Goal: Task Accomplishment & Management: Use online tool/utility

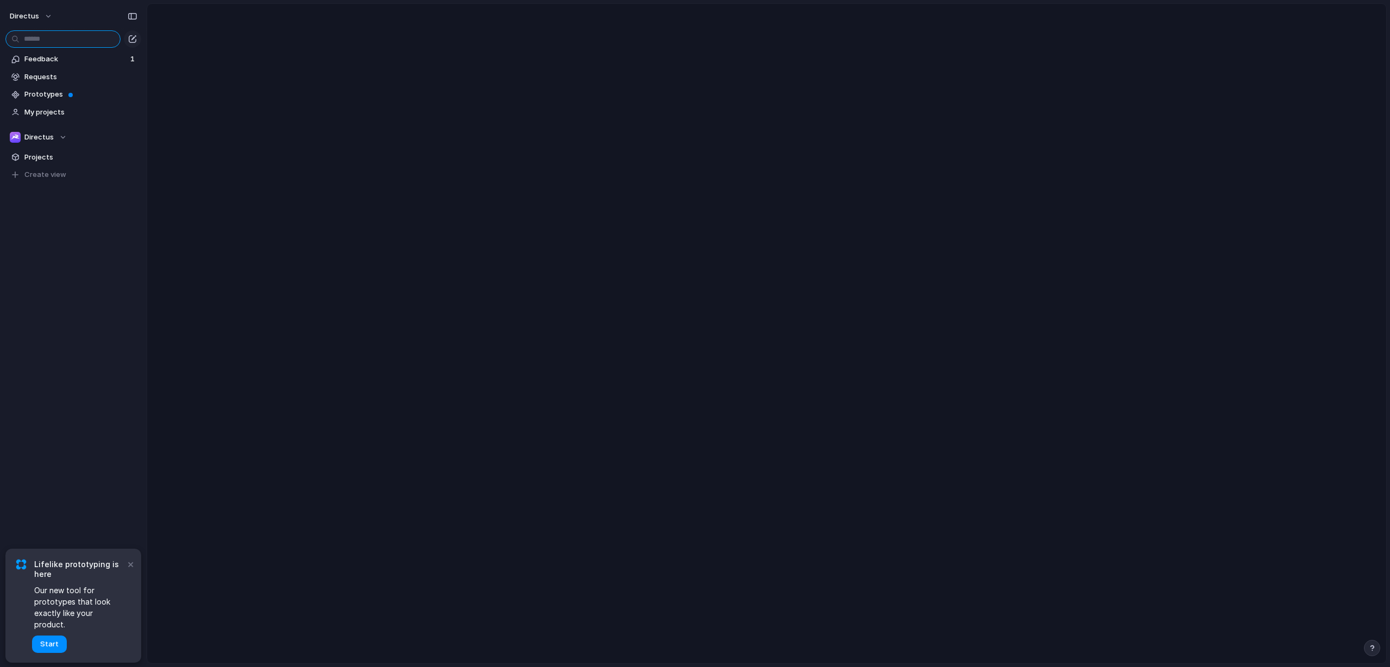
click at [45, 36] on input "text" at bounding box center [62, 38] width 115 height 17
type input "*"
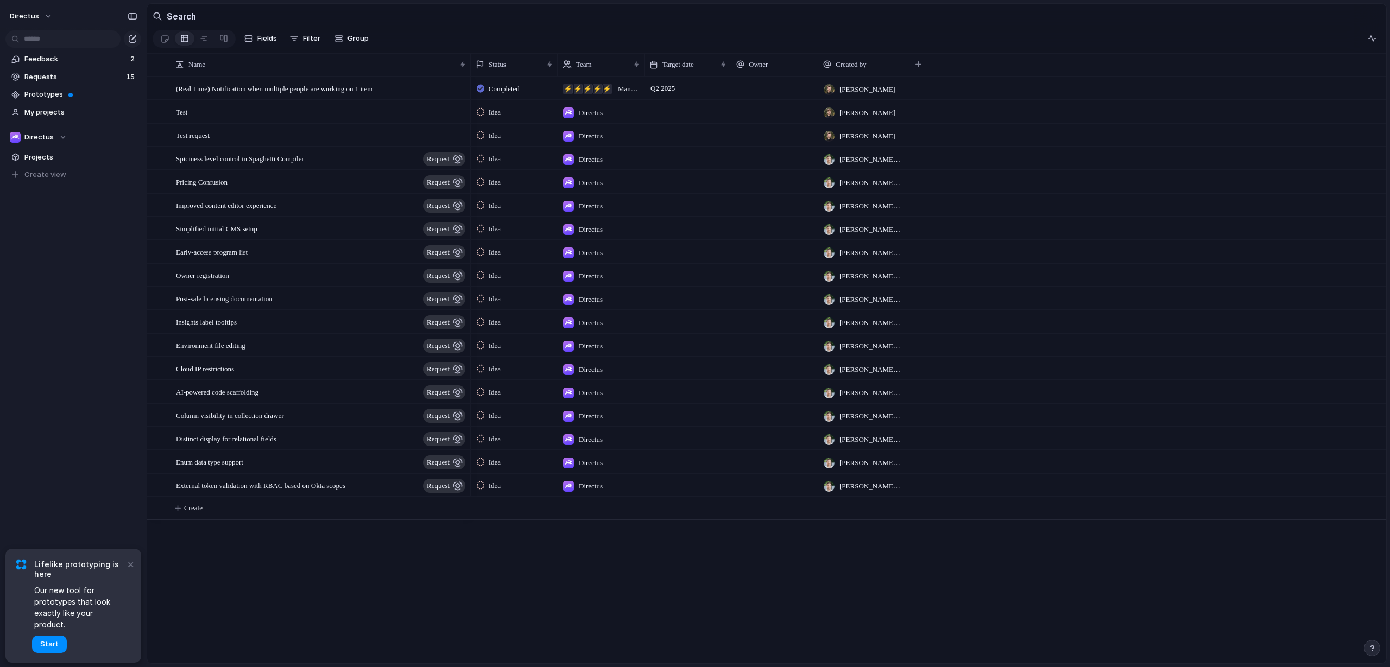
click at [179, 276] on span "Owner registration" at bounding box center [202, 275] width 53 height 12
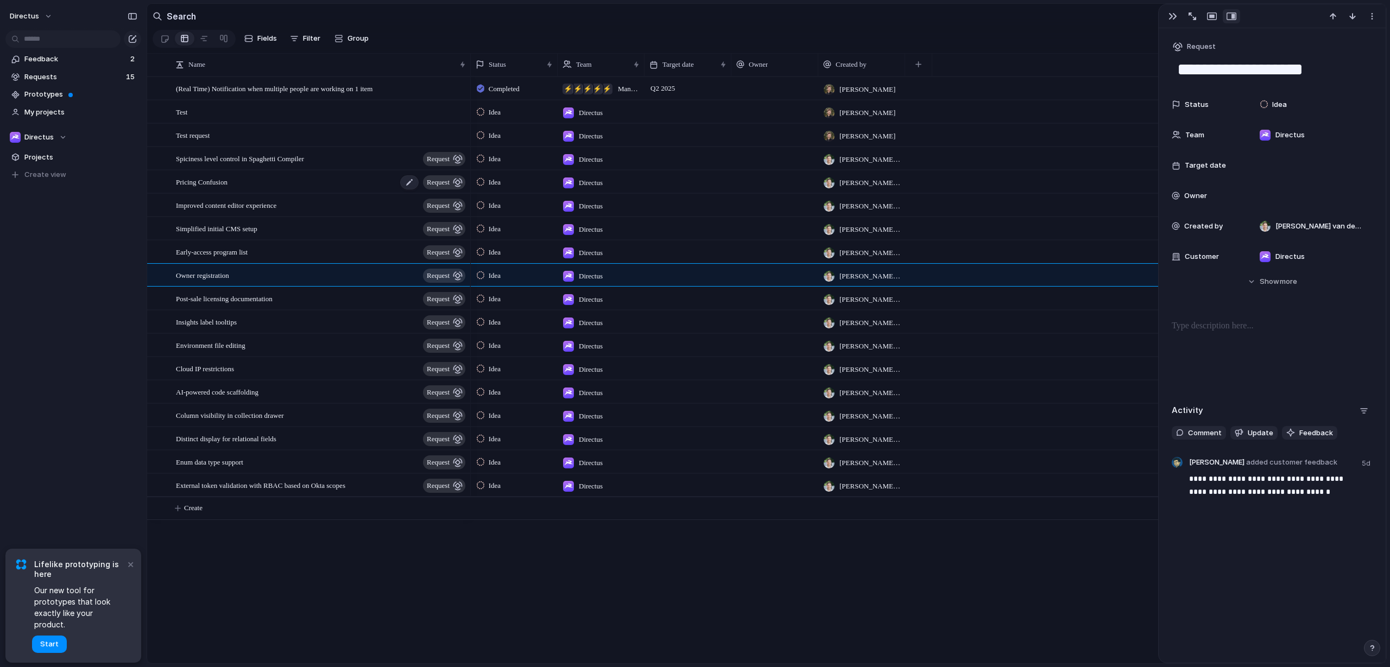
click at [207, 193] on div "Pricing Confusion request" at bounding box center [321, 182] width 291 height 22
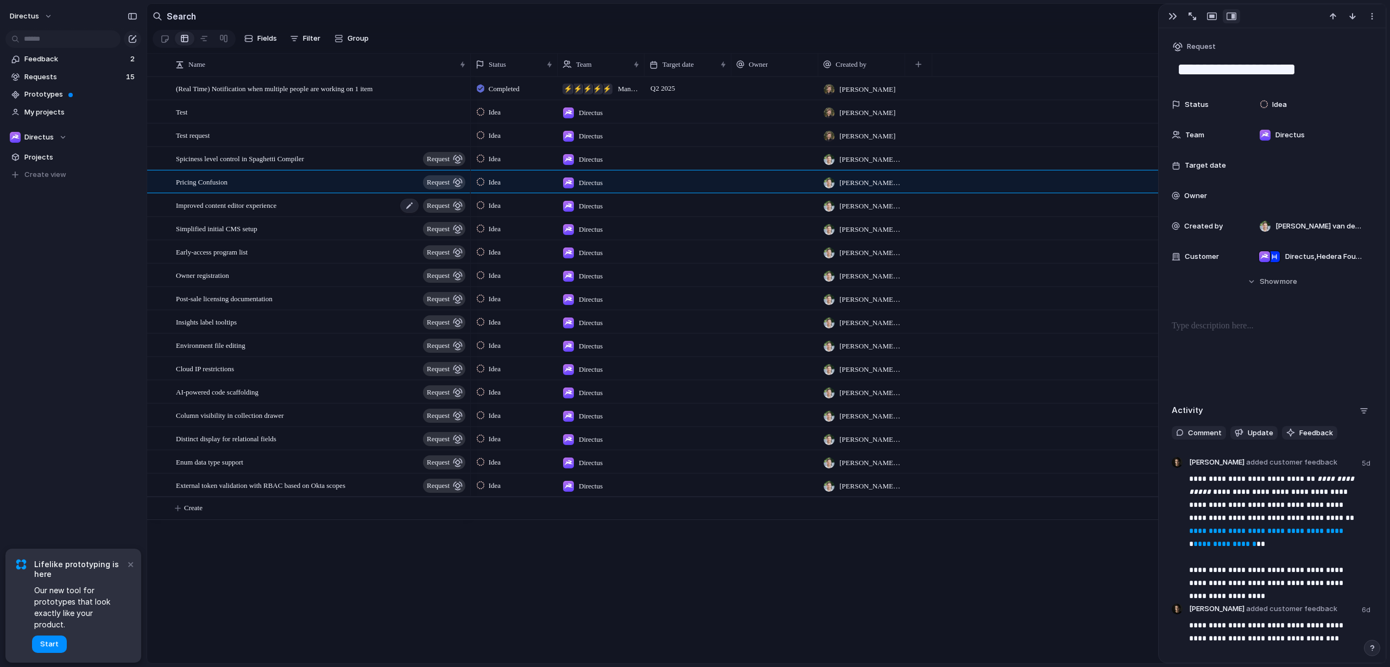
click at [207, 211] on span "Improved content editor experience" at bounding box center [226, 205] width 100 height 12
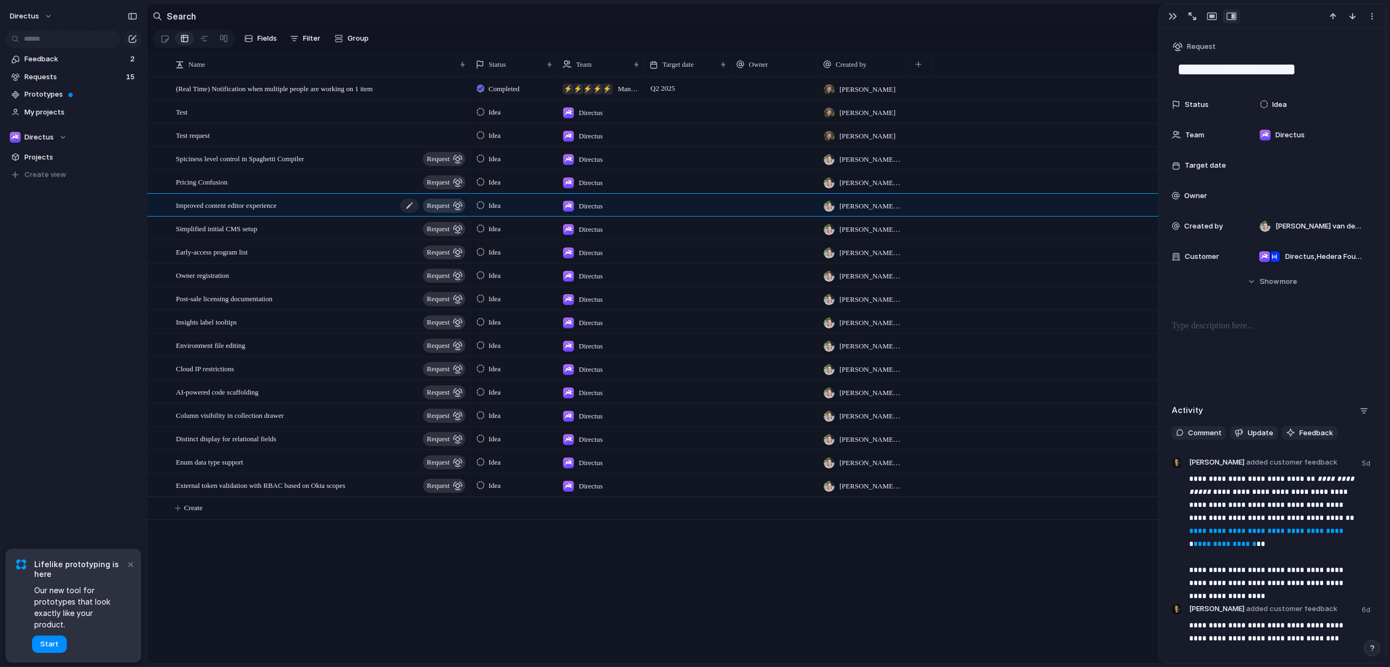
type textarea "**********"
